Goal: Information Seeking & Learning: Learn about a topic

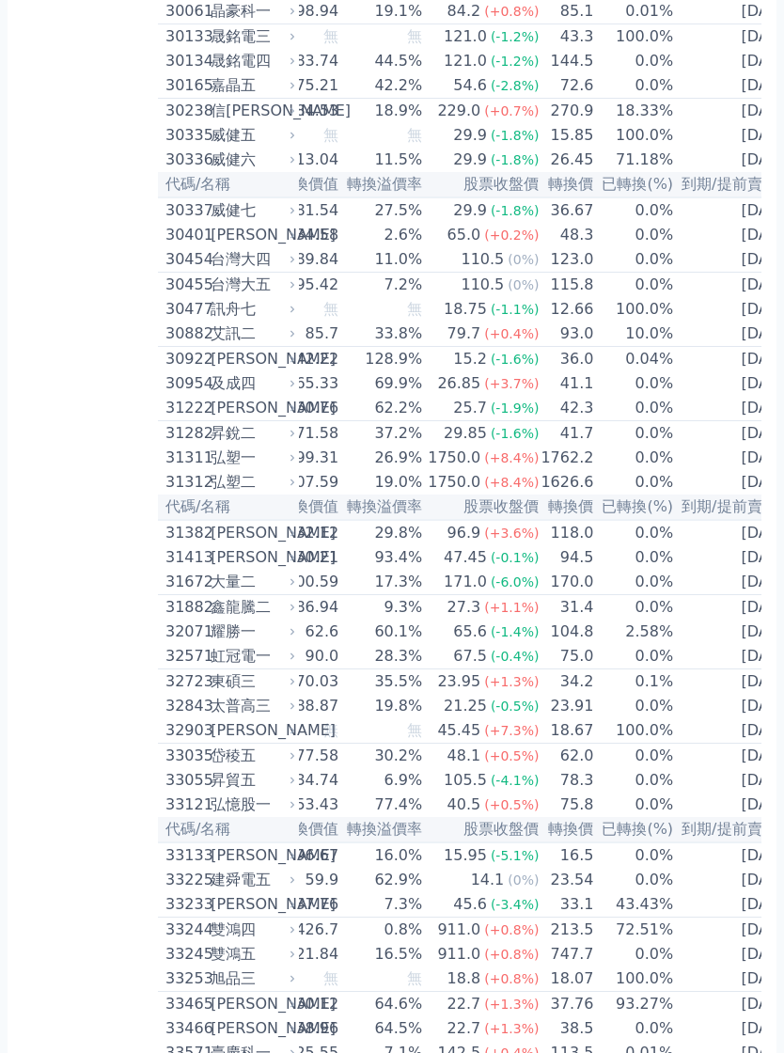
scroll to position [0, 144]
click at [289, 771] on div "昇貿五" at bounding box center [251, 780] width 81 height 23
click at [296, 781] on icon at bounding box center [292, 780] width 11 height 11
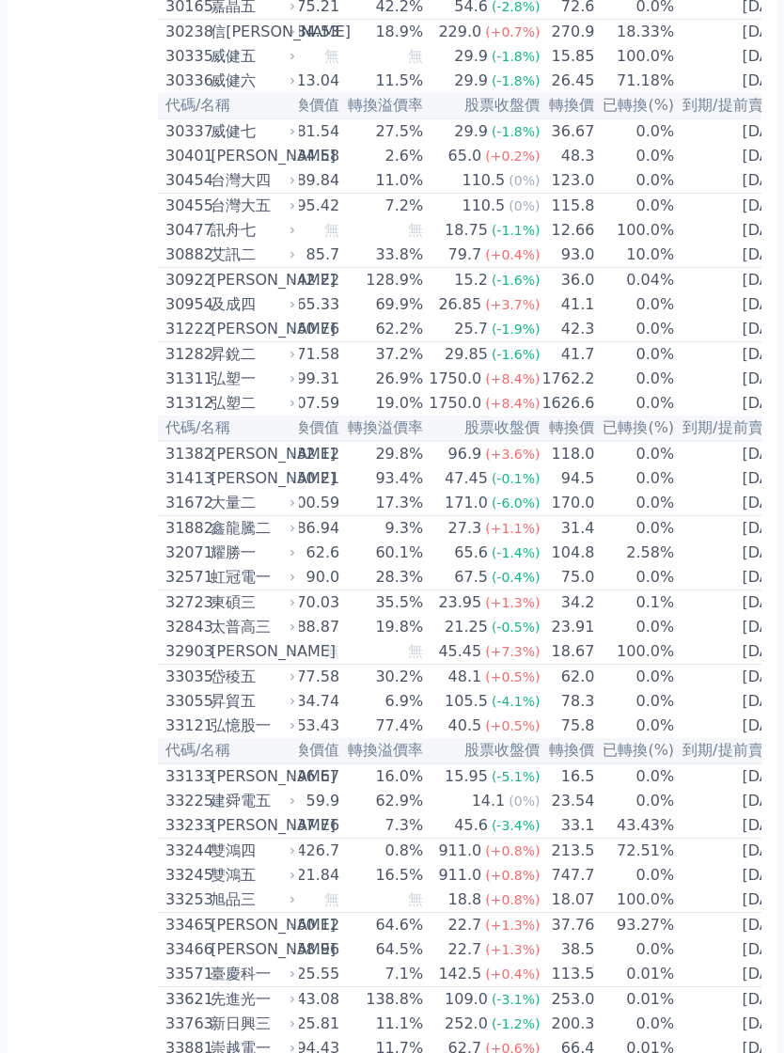
scroll to position [2648, 0]
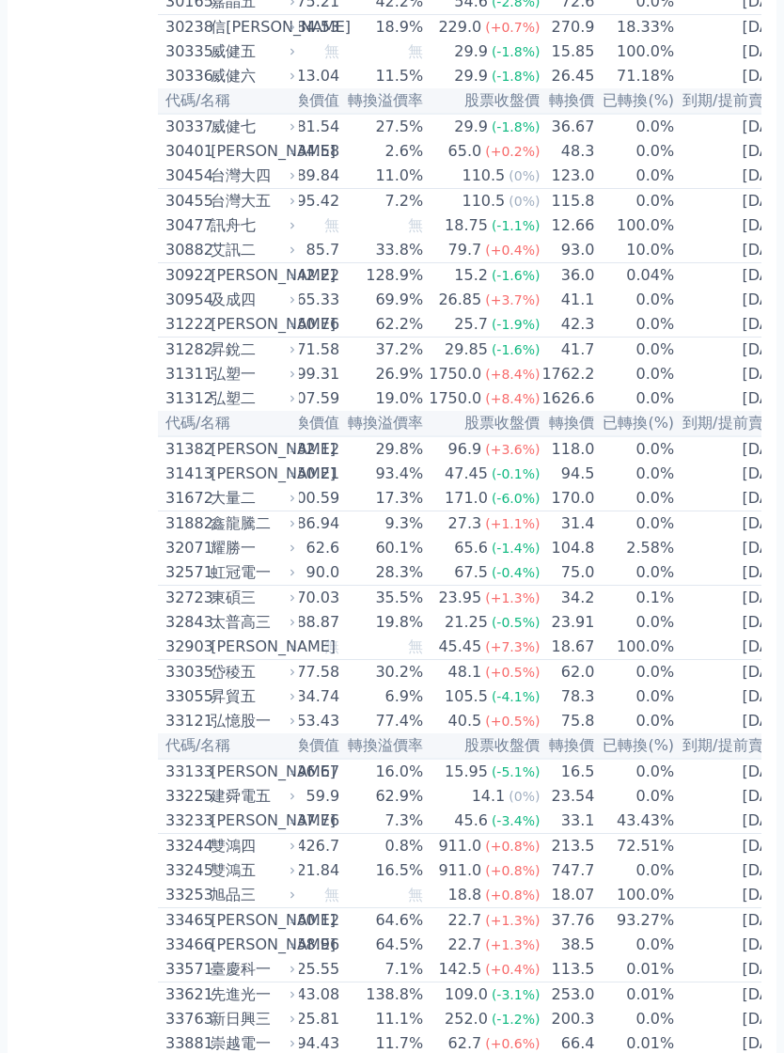
click at [295, 695] on icon at bounding box center [292, 697] width 11 height 11
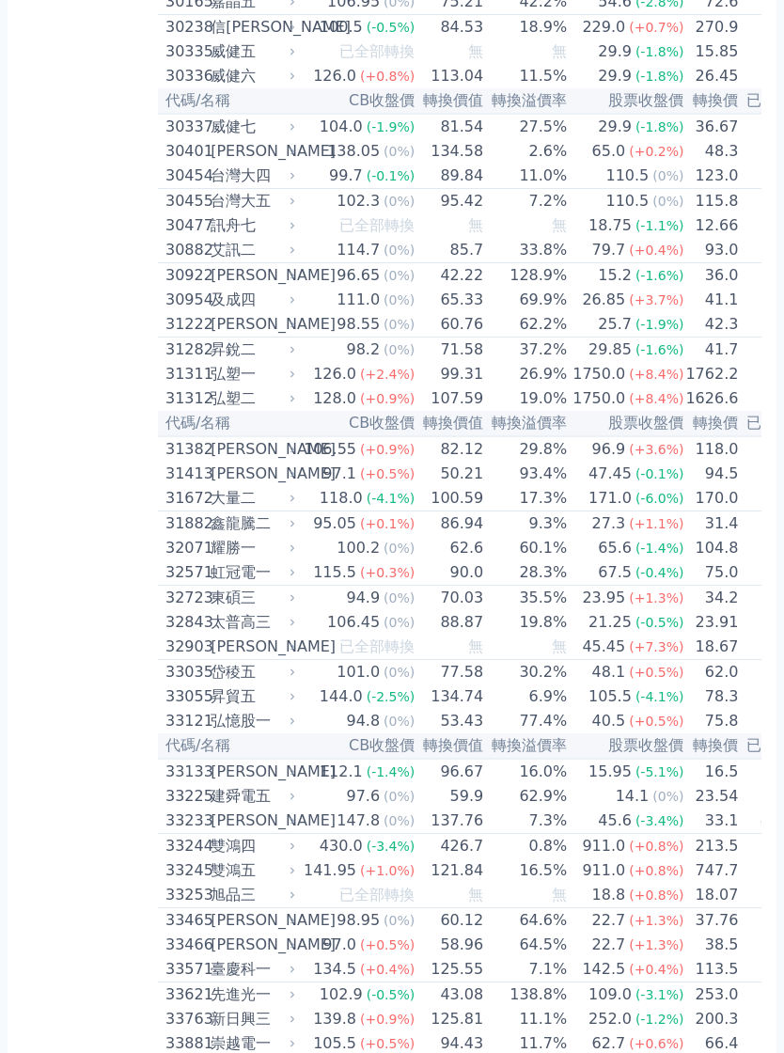
scroll to position [0, 0]
click at [301, 687] on td "144.0 (-2.5%)" at bounding box center [357, 697] width 117 height 24
click at [224, 693] on div "昇貿五" at bounding box center [251, 697] width 81 height 23
click at [292, 674] on icon at bounding box center [292, 673] width 4 height 7
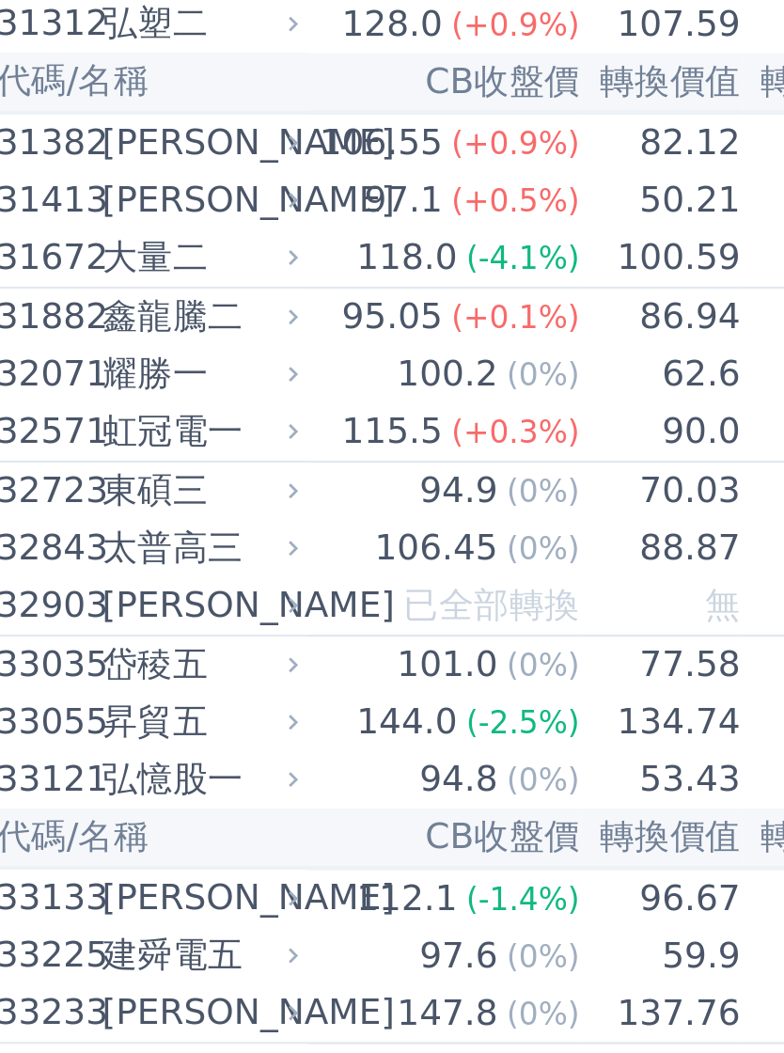
click at [290, 694] on icon at bounding box center [292, 697] width 4 height 7
click at [287, 691] on icon at bounding box center [292, 696] width 11 height 11
click at [211, 685] on div "昇貿五" at bounding box center [251, 696] width 81 height 23
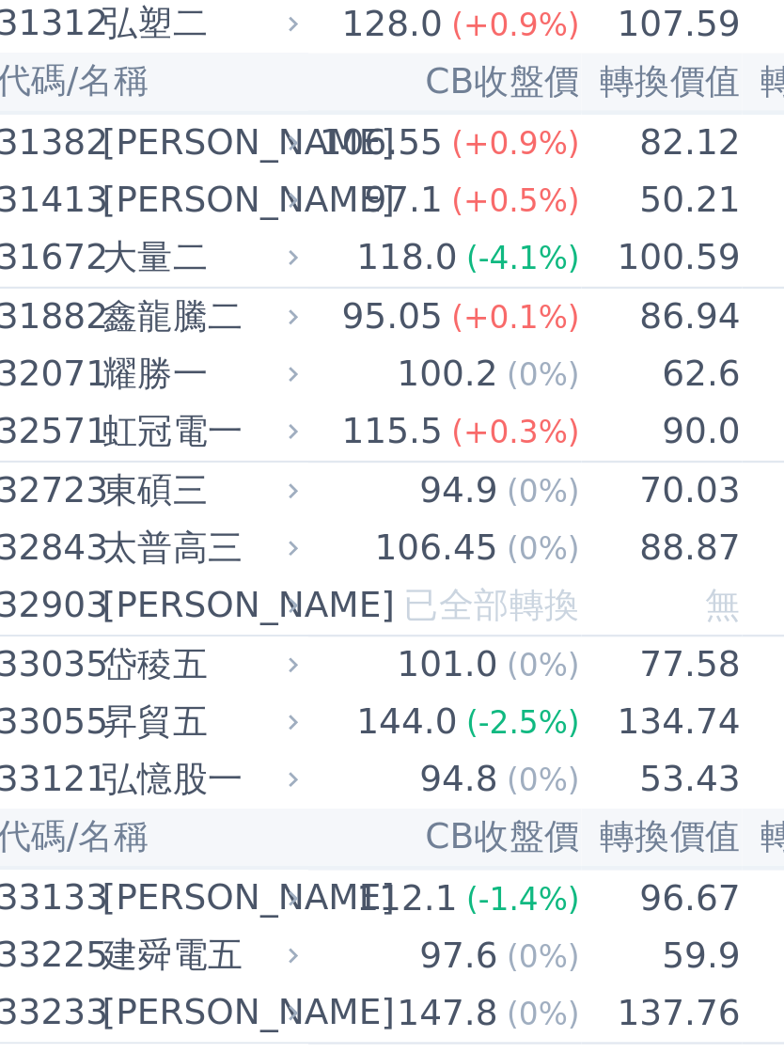
click at [211, 685] on div "昇貿五" at bounding box center [251, 696] width 81 height 23
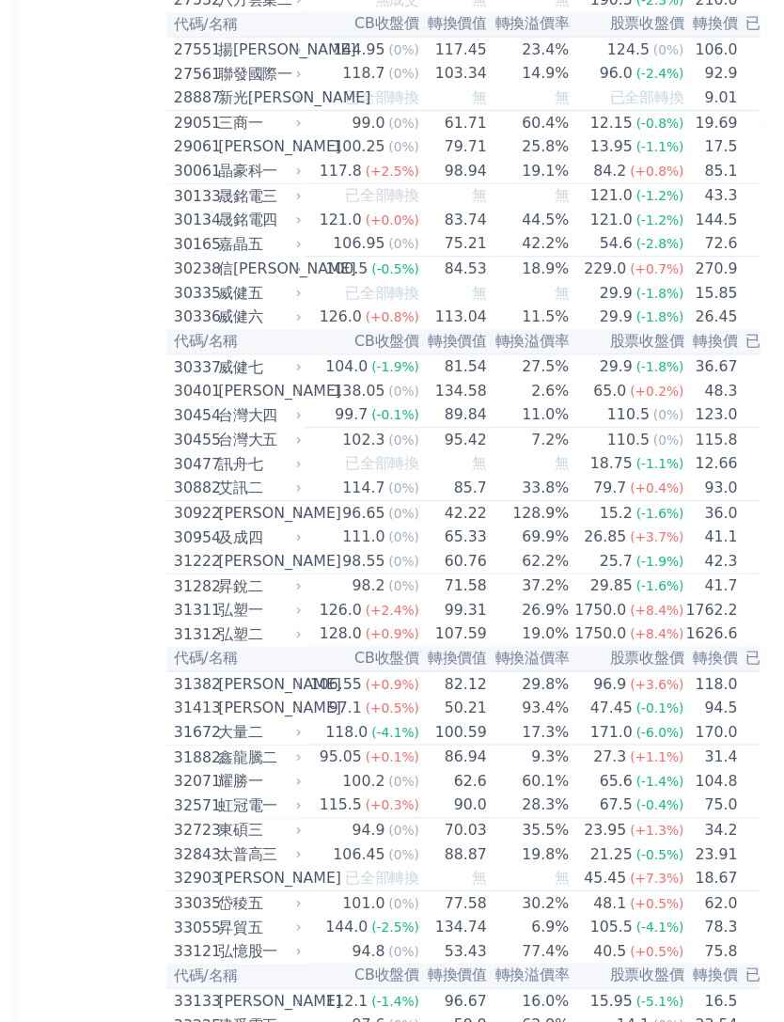
scroll to position [2389, 0]
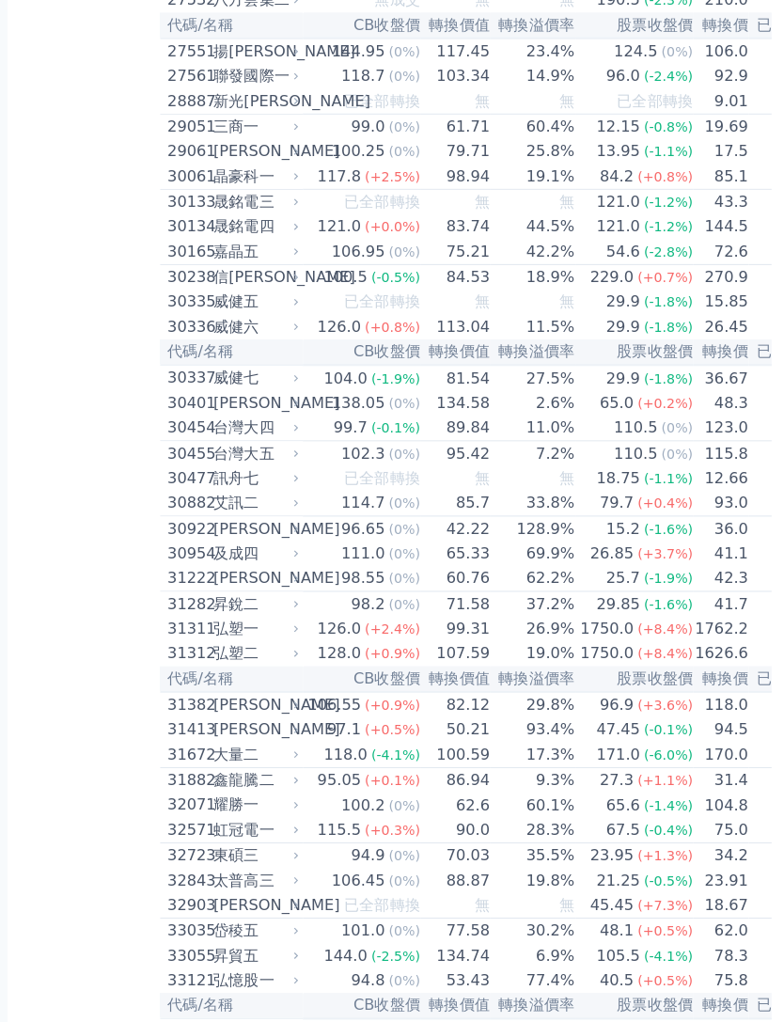
click at [243, 623] on div "弘塑一" at bounding box center [251, 634] width 81 height 23
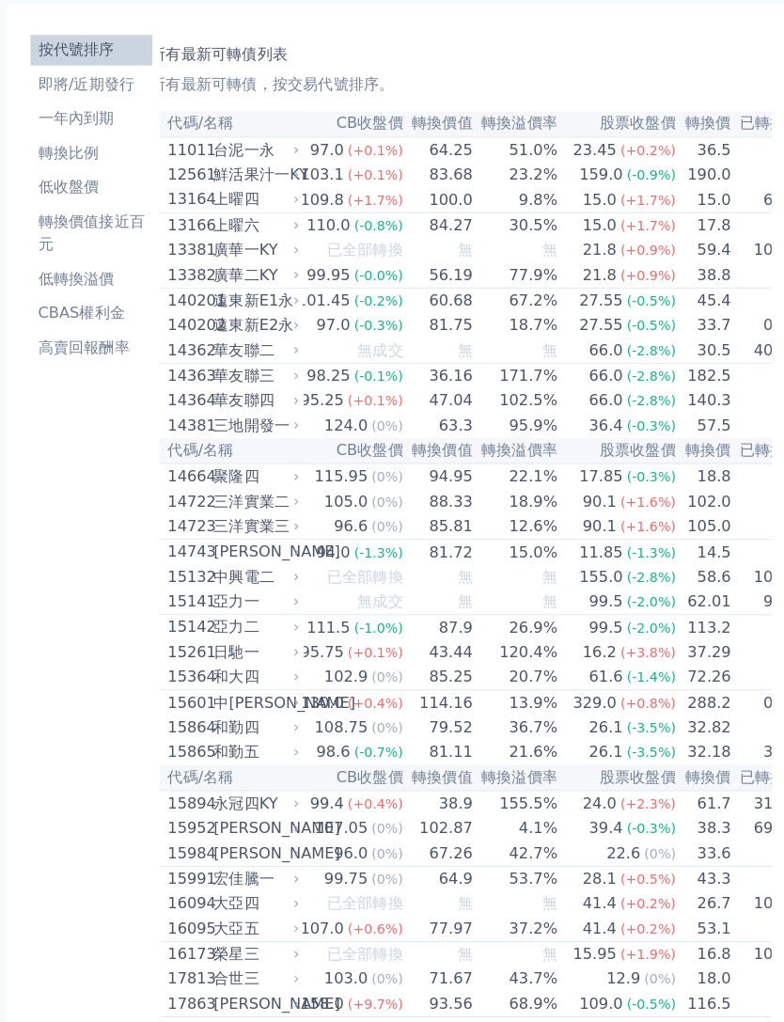
scroll to position [0, 0]
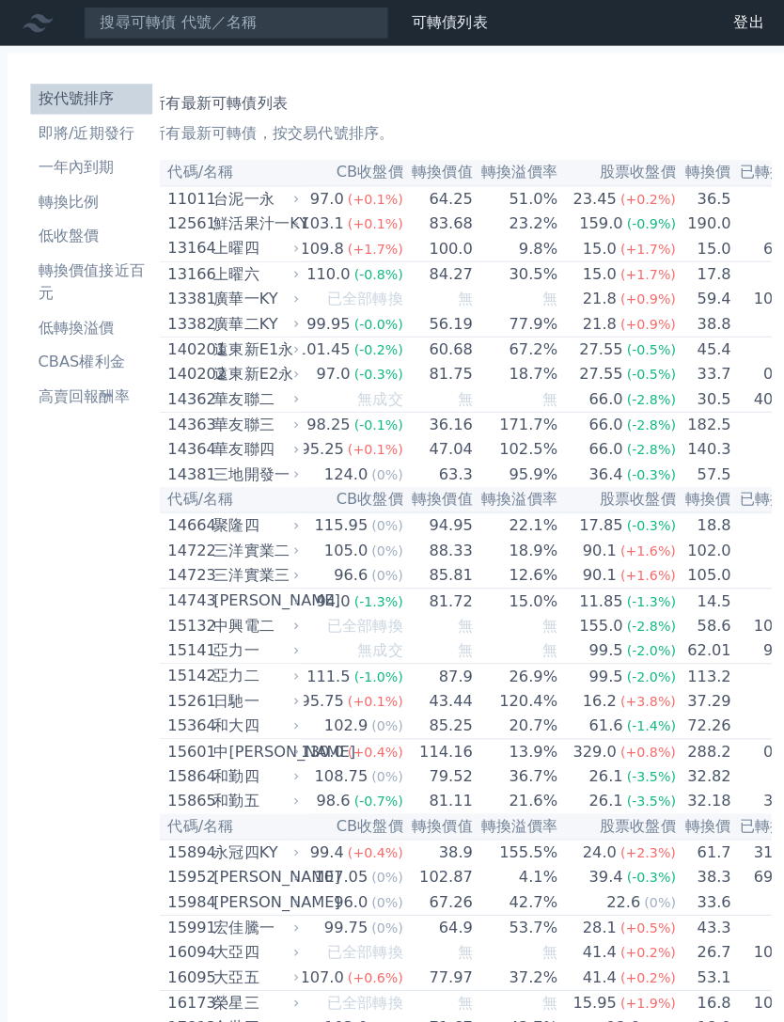
click at [103, 137] on li "即將/近期發行" at bounding box center [90, 131] width 120 height 23
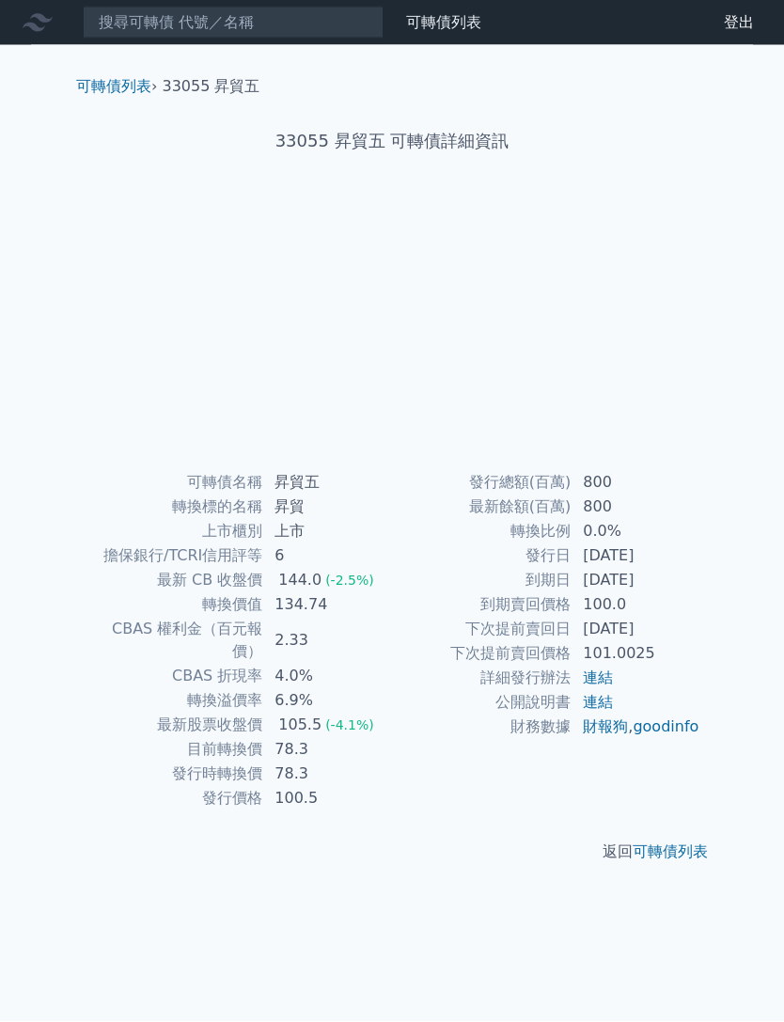
scroll to position [9, 0]
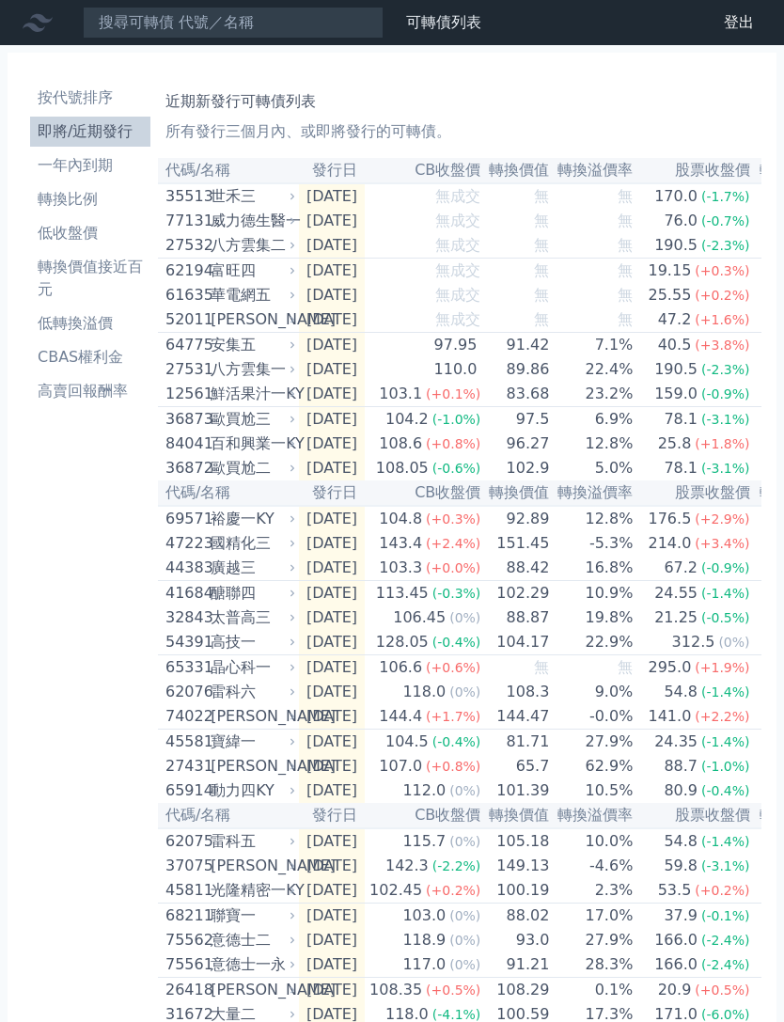
click at [295, 252] on div "27532 八方雲集二" at bounding box center [231, 245] width 133 height 23
click at [290, 288] on div "華電網五" at bounding box center [251, 295] width 81 height 23
click at [272, 350] on div "安集五" at bounding box center [251, 345] width 81 height 23
click at [243, 387] on div "鮮活果汁一KY" at bounding box center [251, 394] width 81 height 23
click at [245, 355] on div "安集五" at bounding box center [251, 345] width 81 height 23
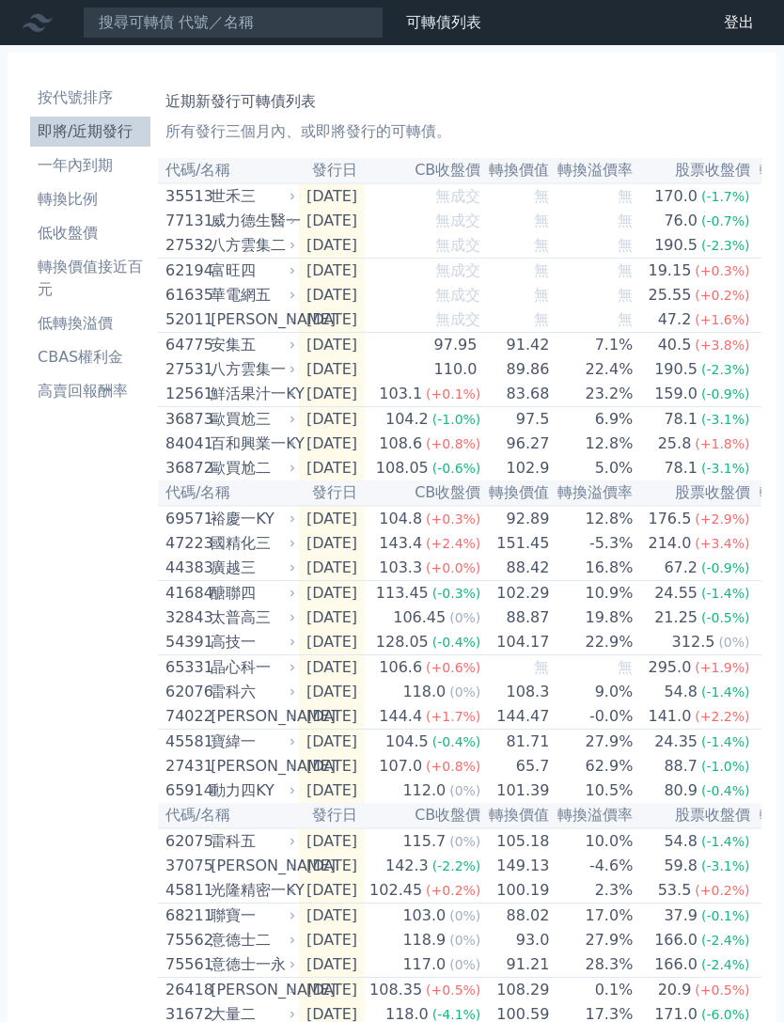
click at [255, 344] on div "安集五" at bounding box center [251, 345] width 81 height 23
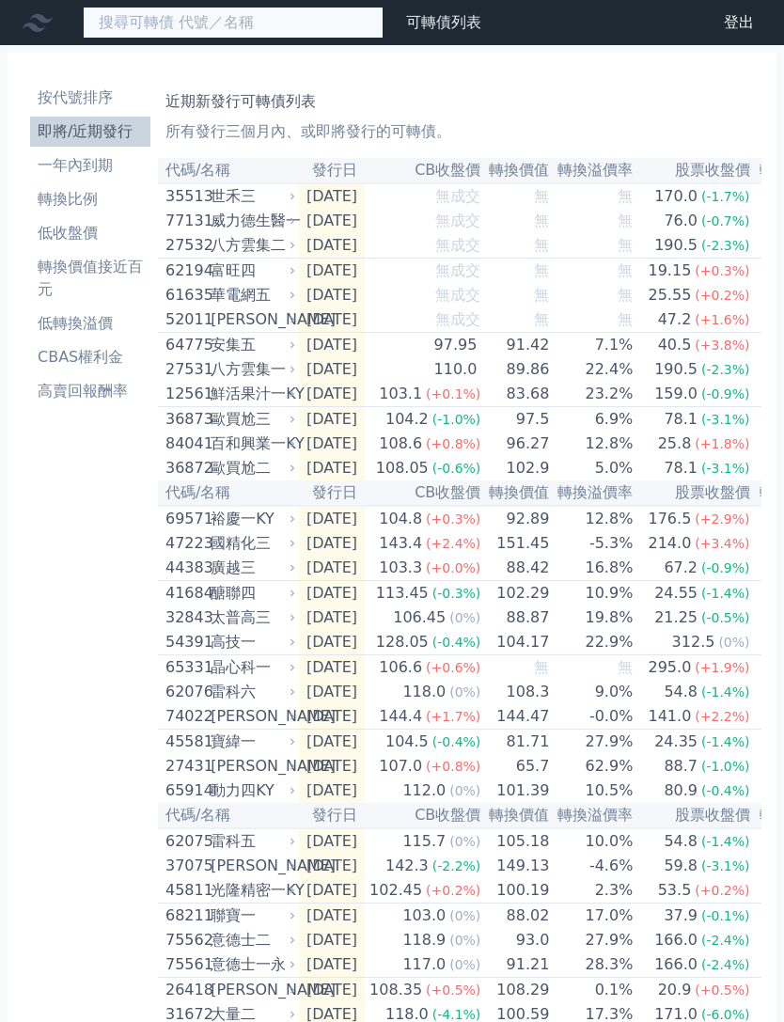
click at [305, 27] on input at bounding box center [233, 23] width 301 height 32
click at [321, 15] on input "33055" at bounding box center [233, 23] width 301 height 32
type input "3"
type input "昇貿"
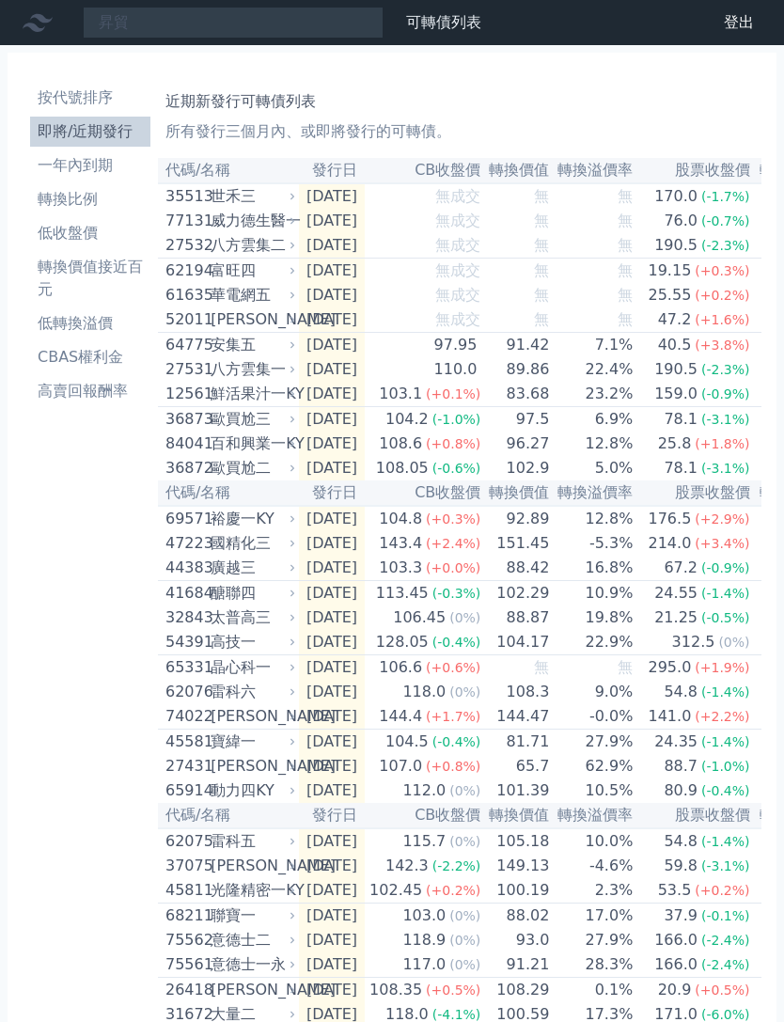
click at [45, 19] on icon at bounding box center [38, 23] width 30 height 18
click at [588, 22] on nav "昇貿 可轉債列表 財務數據 可轉債列表 財務數據 登出 登出" at bounding box center [392, 22] width 784 height 45
click at [462, 22] on link "可轉債列表" at bounding box center [443, 22] width 75 height 18
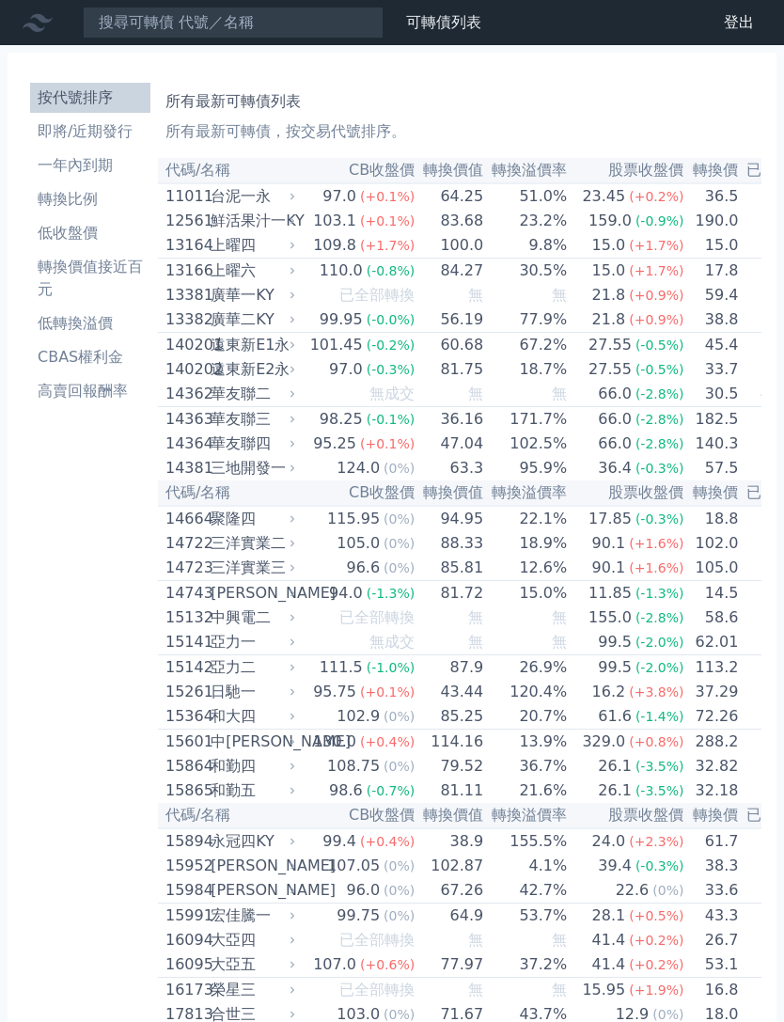
click at [247, 248] on div "上曜四" at bounding box center [251, 245] width 81 height 23
click at [296, 247] on icon at bounding box center [292, 245] width 11 height 11
click at [132, 266] on li "轉換價值接近百元" at bounding box center [90, 278] width 120 height 45
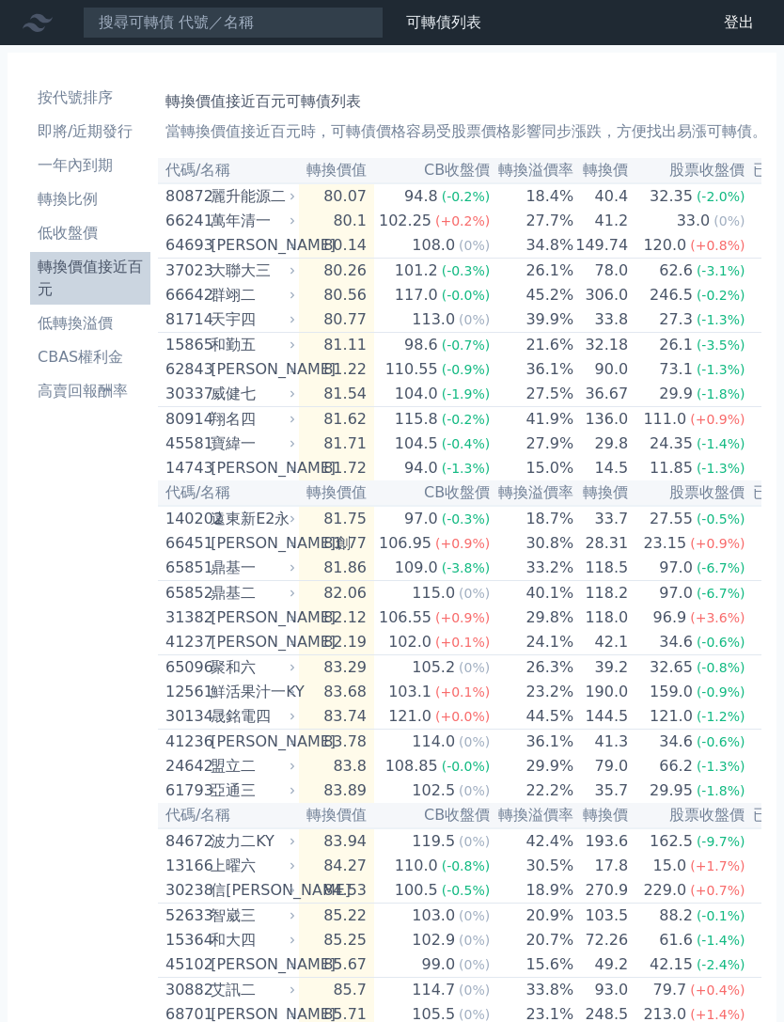
click at [292, 373] on icon at bounding box center [292, 369] width 11 height 11
click at [299, 377] on td "81.22" at bounding box center [336, 369] width 75 height 24
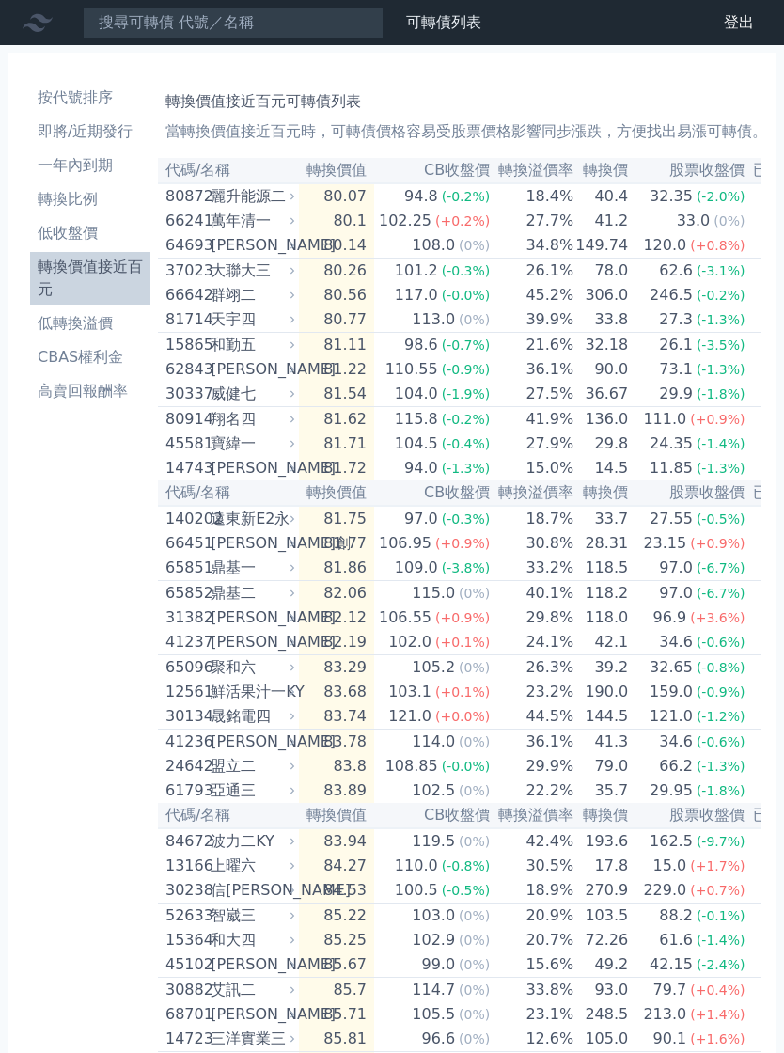
click at [272, 426] on div "翔名四" at bounding box center [251, 419] width 81 height 23
click at [248, 460] on div "弘裕三" at bounding box center [251, 468] width 81 height 23
click at [254, 588] on div "鼎基二" at bounding box center [251, 593] width 81 height 23
click at [257, 589] on div "鼎基二" at bounding box center [251, 593] width 81 height 23
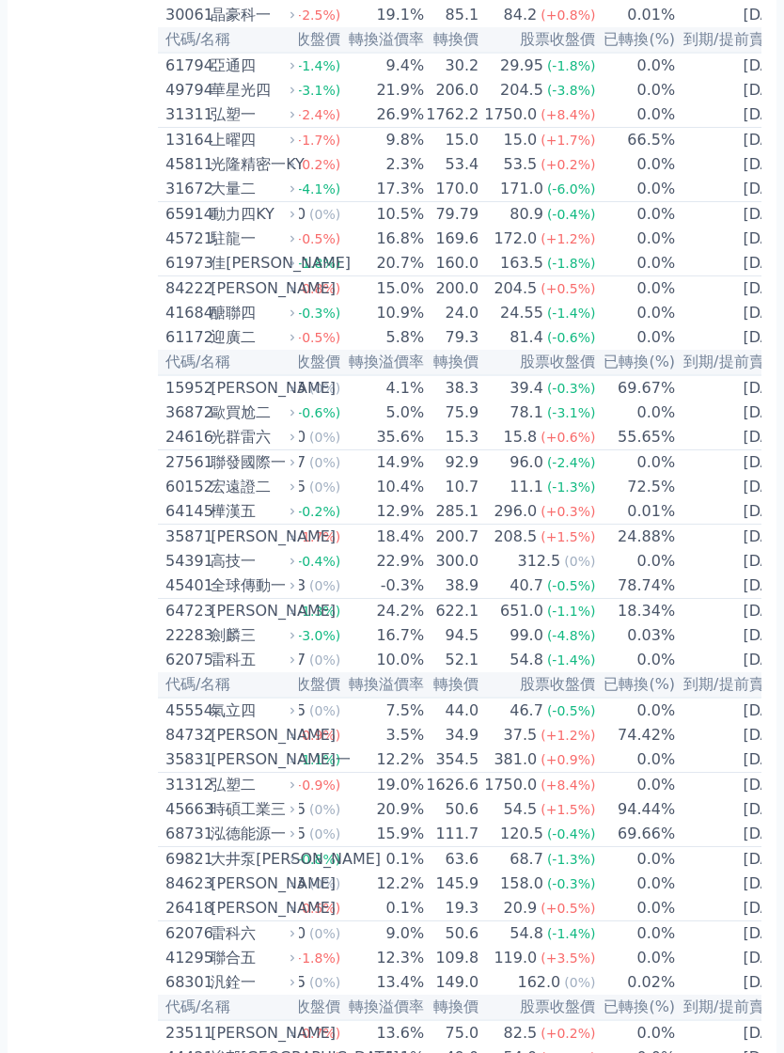
scroll to position [0, 149]
click at [290, 633] on icon at bounding box center [292, 636] width 11 height 11
click at [300, 631] on span "(-3.0%)" at bounding box center [317, 636] width 49 height 15
click at [306, 635] on span "(-3.0%)" at bounding box center [317, 636] width 49 height 15
click at [292, 645] on div "22283 劍麟三" at bounding box center [231, 636] width 133 height 23
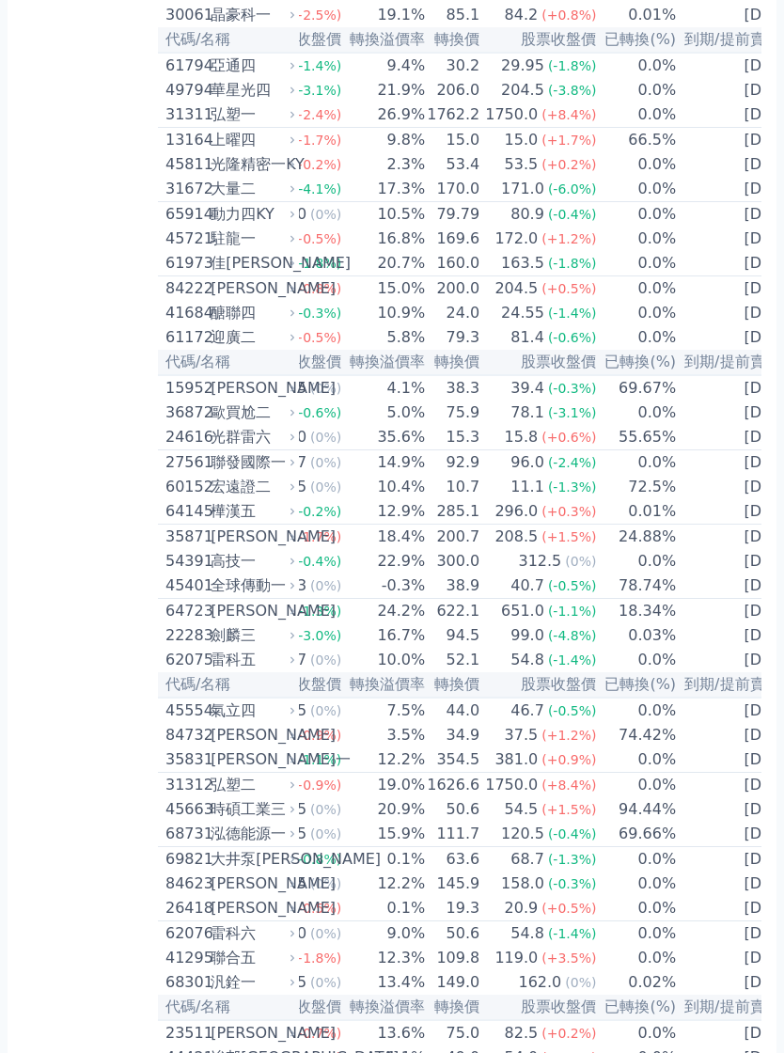
click at [294, 649] on td "62075 雷科五" at bounding box center [228, 661] width 141 height 24
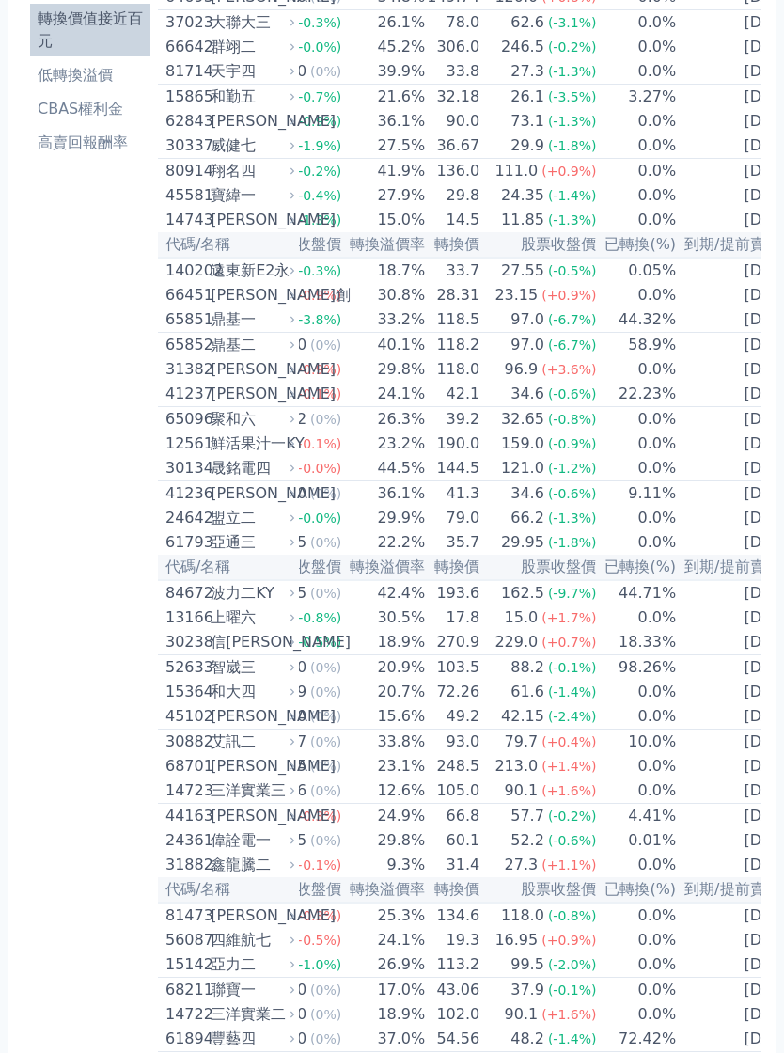
scroll to position [0, 0]
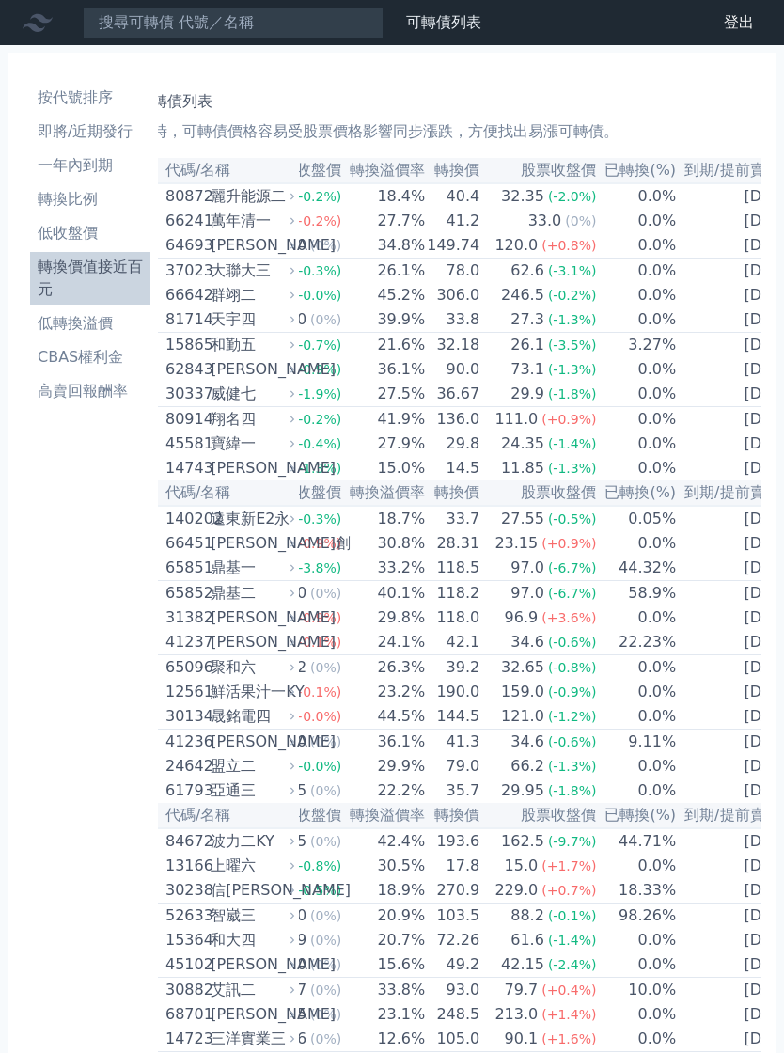
click at [742, 16] on link "登出" at bounding box center [739, 23] width 60 height 30
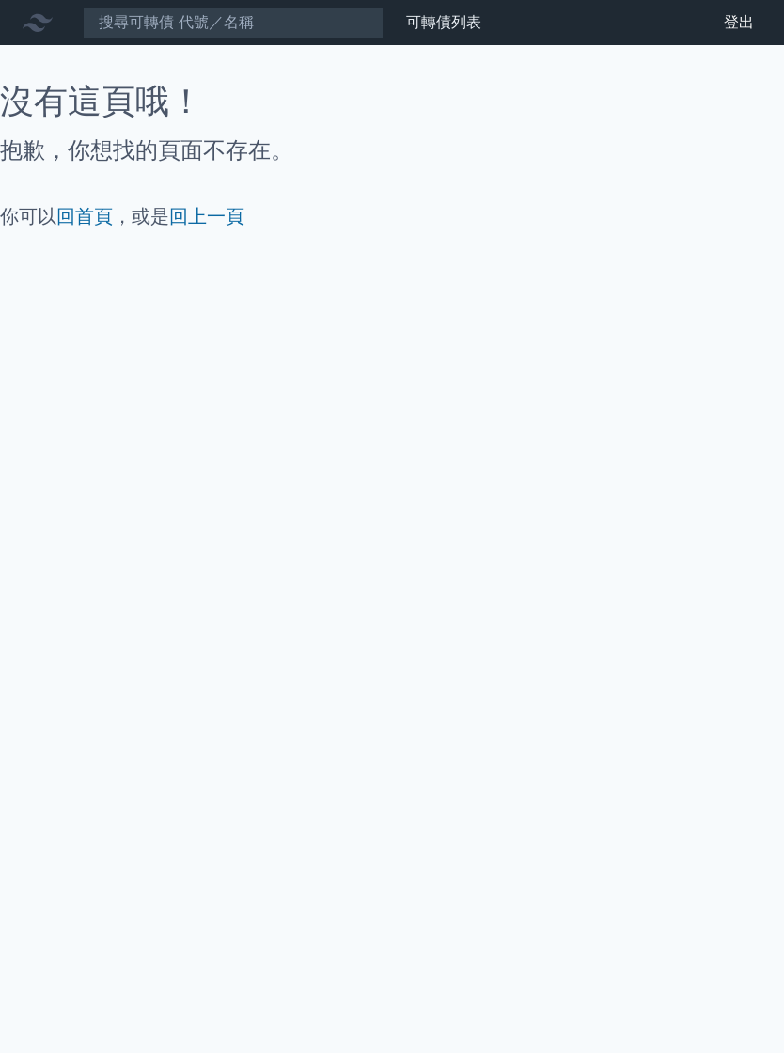
click at [743, 28] on link "登出" at bounding box center [739, 23] width 60 height 30
click at [99, 221] on link "回首頁" at bounding box center [84, 216] width 56 height 23
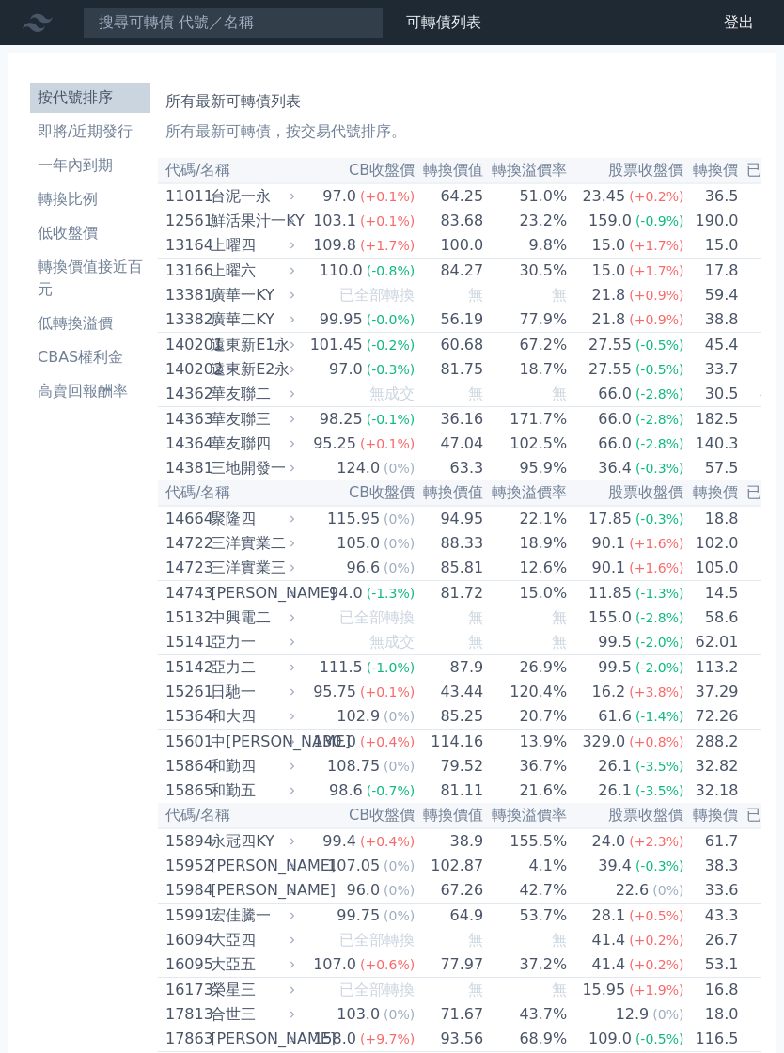
click at [736, 20] on link "登出" at bounding box center [739, 23] width 60 height 30
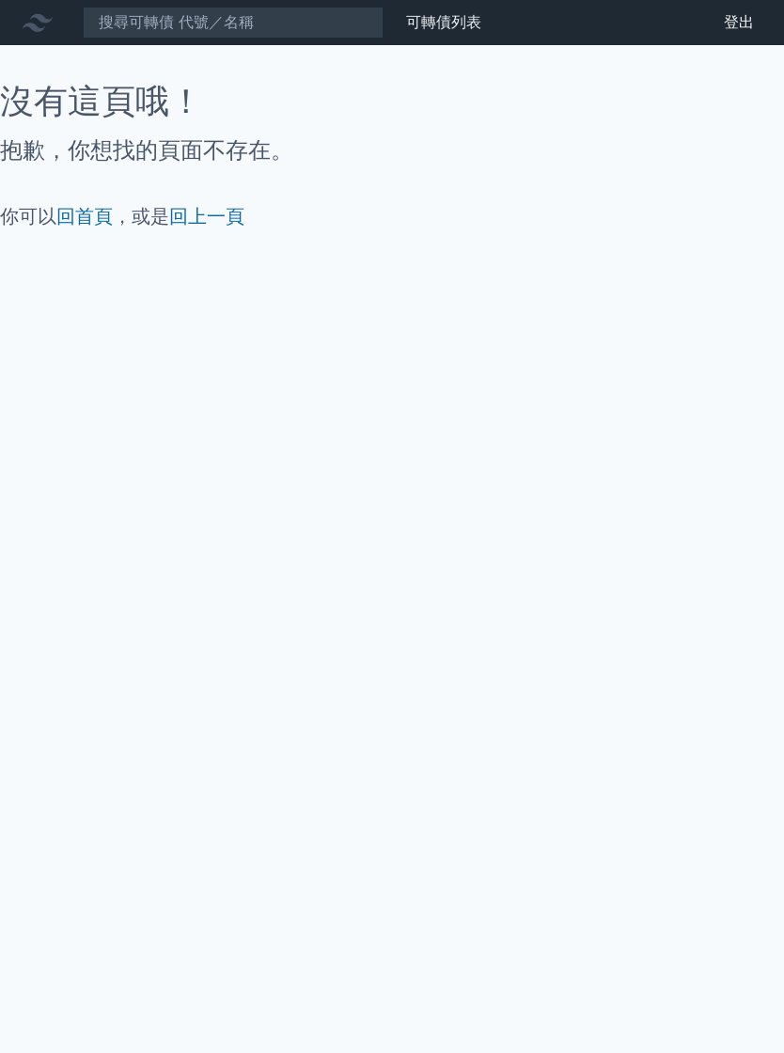
click at [34, 31] on icon at bounding box center [38, 23] width 30 height 18
click at [430, 22] on link "可轉債列表" at bounding box center [443, 22] width 75 height 18
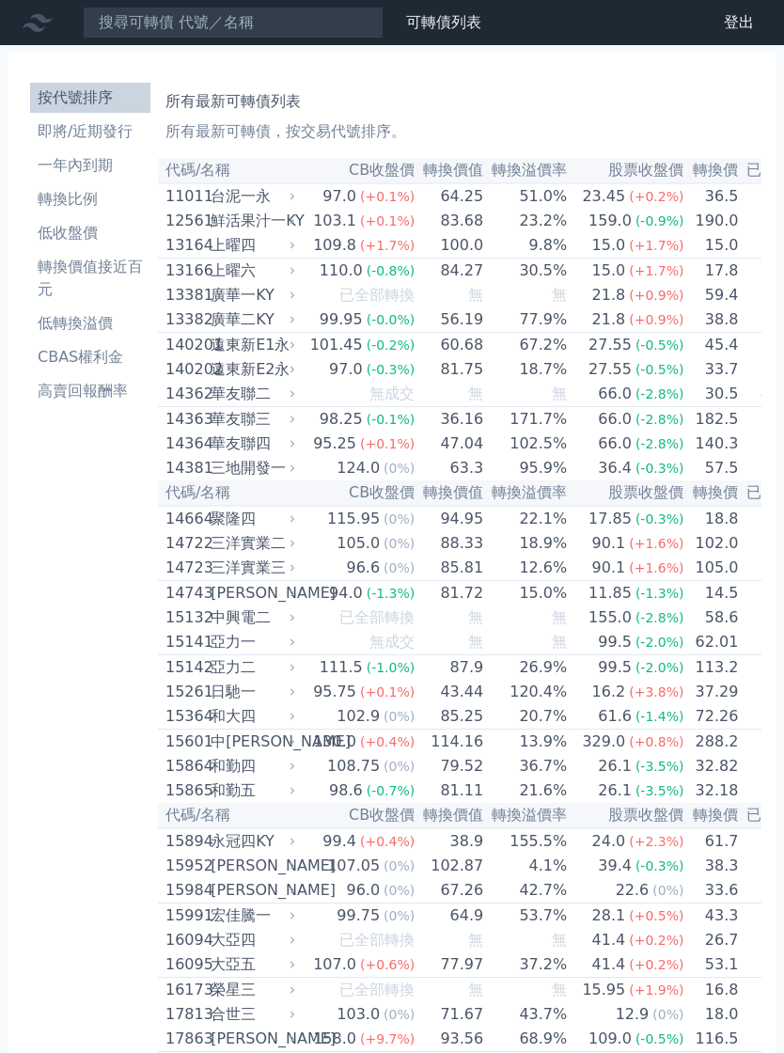
click at [75, 172] on li "一年內到期" at bounding box center [90, 165] width 120 height 23
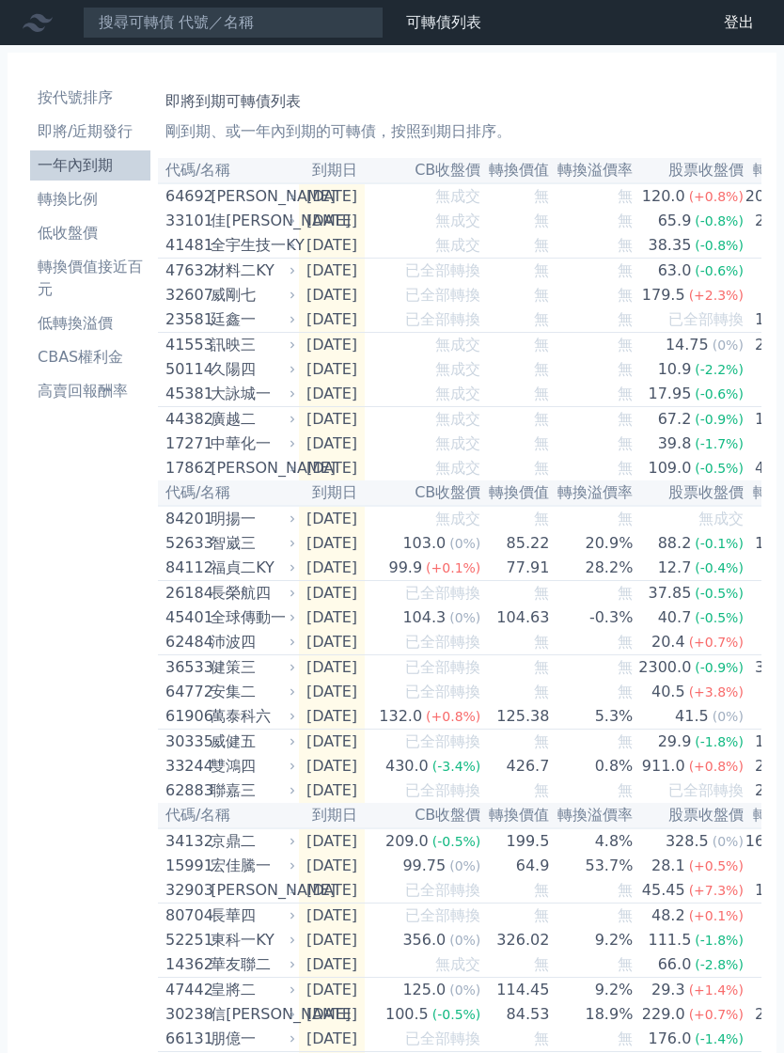
click at [542, 228] on td "無" at bounding box center [515, 221] width 69 height 24
click at [480, 289] on span "已全部轉換" at bounding box center [442, 295] width 75 height 18
click at [365, 481] on th "到期日" at bounding box center [332, 492] width 66 height 25
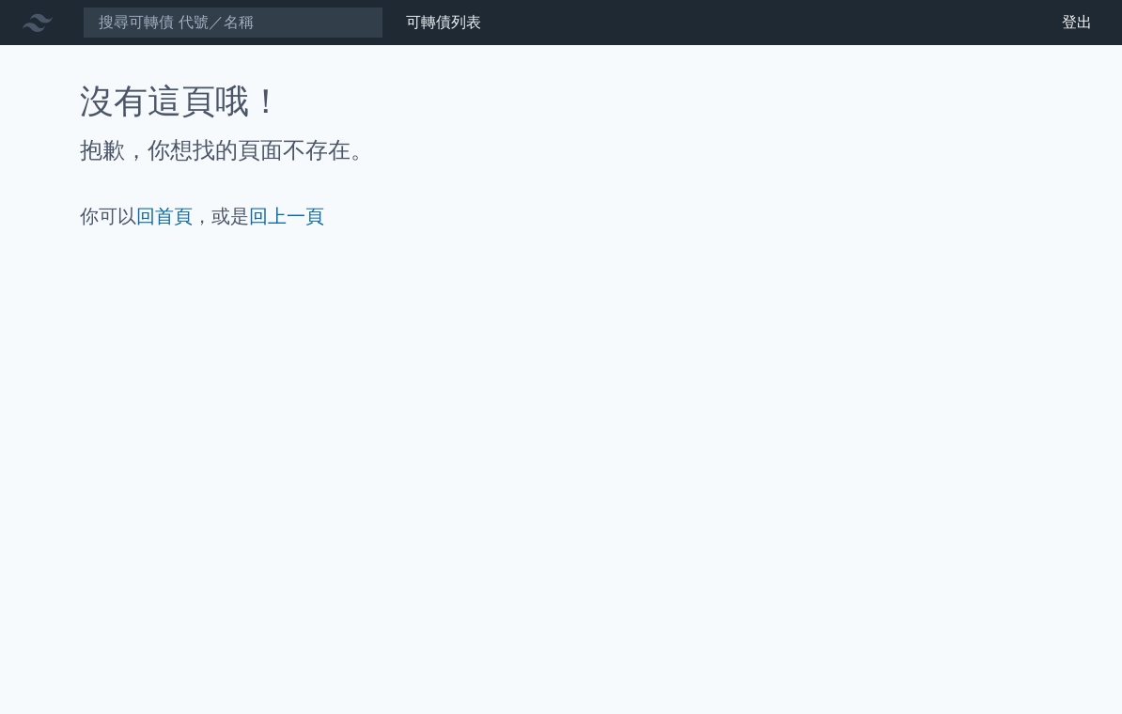
click at [1078, 24] on link "登出" at bounding box center [1077, 23] width 60 height 30
click at [293, 211] on link "回上一頁" at bounding box center [286, 216] width 75 height 23
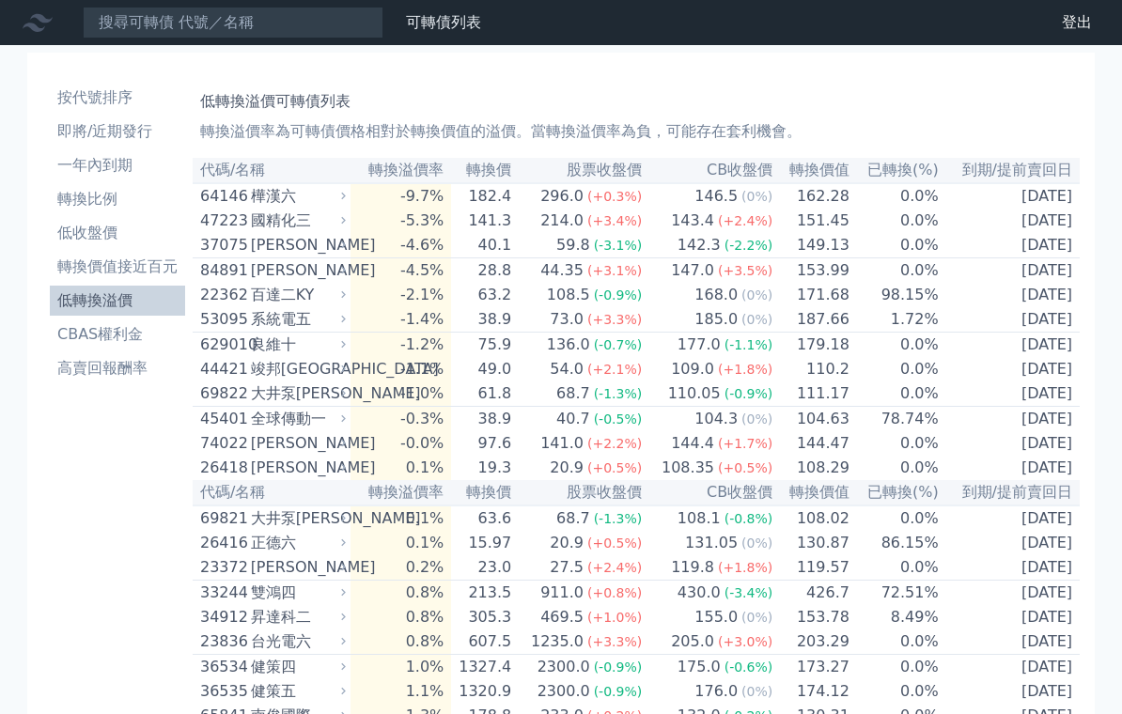
click at [81, 336] on li "CBAS權利金" at bounding box center [117, 334] width 135 height 23
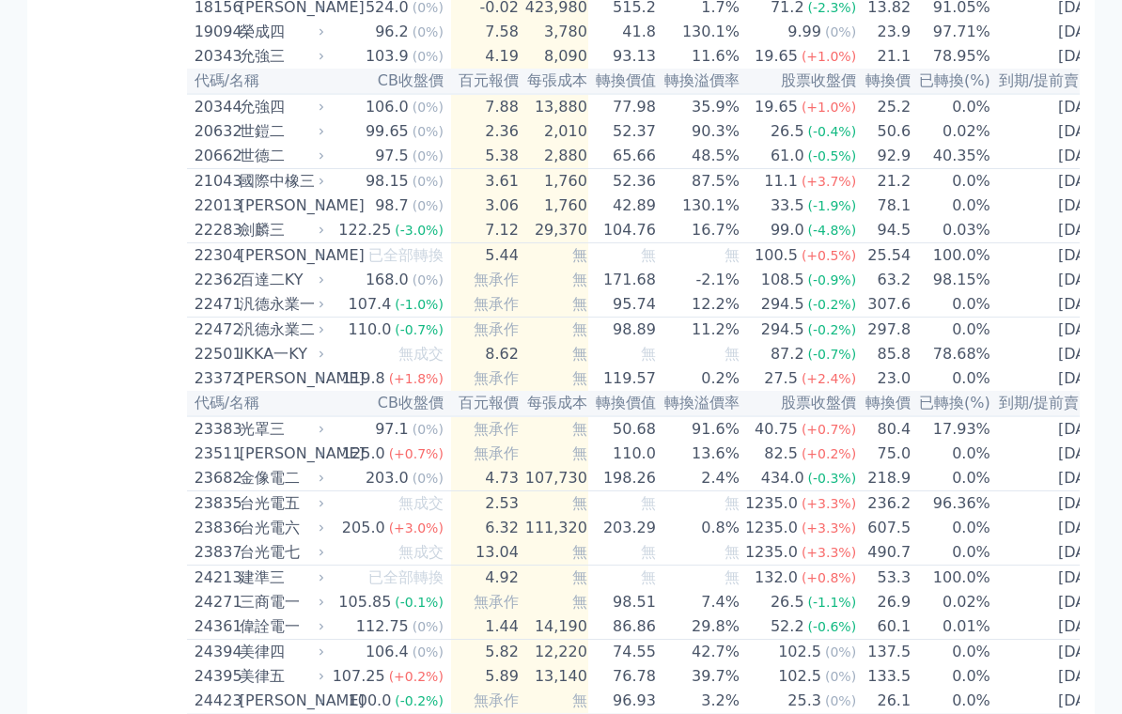
scroll to position [1057, 0]
click at [311, 228] on div "劍麟三" at bounding box center [280, 230] width 81 height 23
click at [310, 229] on div "劍麟三" at bounding box center [280, 230] width 81 height 23
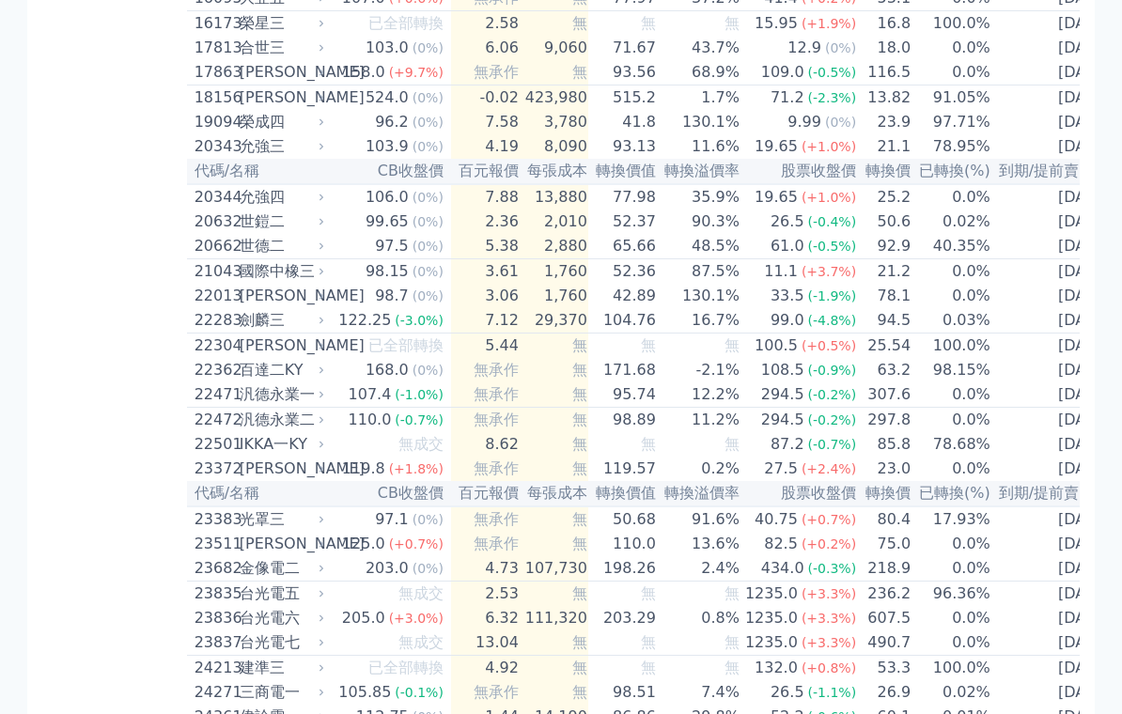
scroll to position [950, 0]
